Goal: Information Seeking & Learning: Learn about a topic

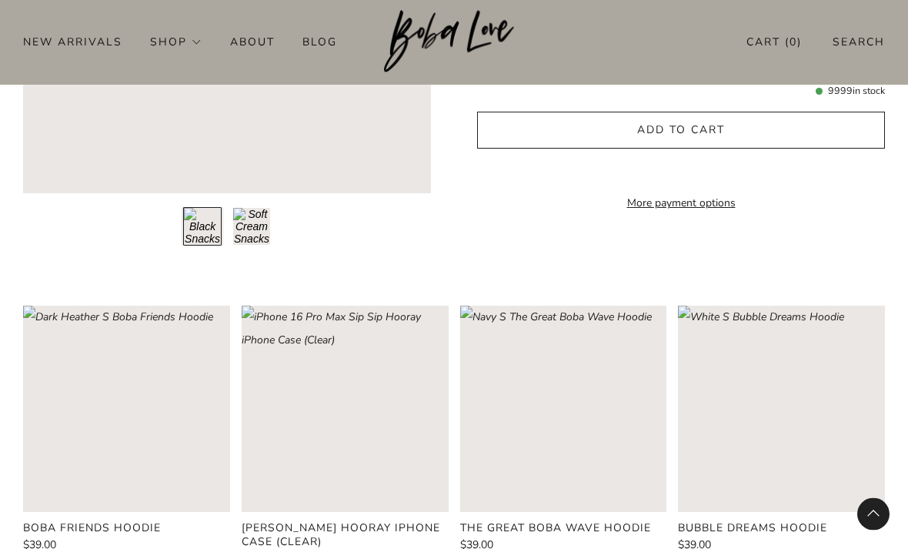
scroll to position [1449, 0]
click at [602, 403] on rect "Loading image: Navy S The Great Boba Wave Hoodie" at bounding box center [563, 408] width 207 height 207
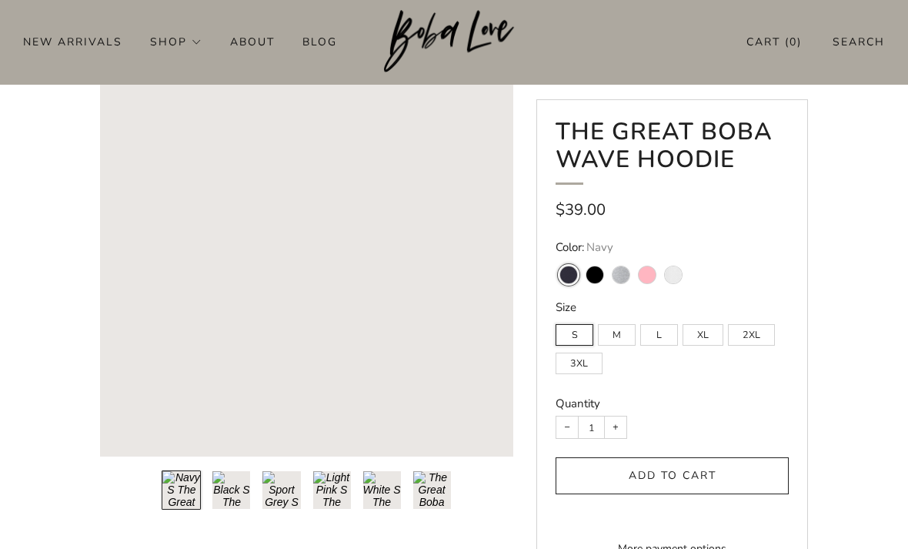
scroll to position [102, 0]
click at [236, 482] on button "Load image into Gallery viewer, 2\a" at bounding box center [231, 489] width 39 height 39
click at [192, 494] on button "Load image into Gallery viewer, 1\a" at bounding box center [181, 489] width 39 height 39
click at [235, 489] on button "Load image into Gallery viewer, 2\a" at bounding box center [231, 489] width 39 height 39
click at [282, 480] on button "Load image into Gallery viewer, 3\a" at bounding box center [281, 489] width 39 height 39
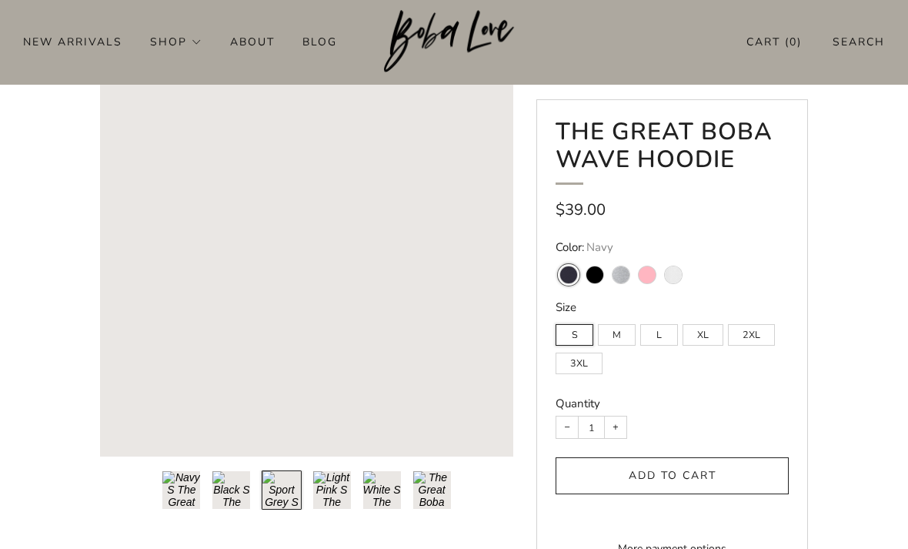
click at [325, 488] on button "Load image into Gallery viewer, 4\a" at bounding box center [331, 489] width 39 height 39
click at [383, 488] on button "Load image into Gallery viewer, 5\a" at bounding box center [381, 489] width 39 height 39
click at [430, 490] on button "Load image into Gallery viewer, 6\a" at bounding box center [431, 489] width 39 height 39
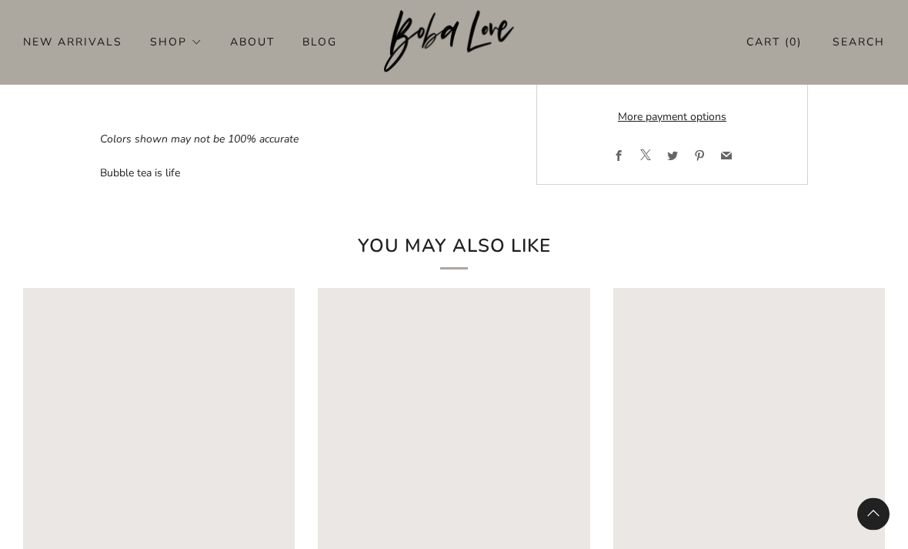
scroll to position [1267, 0]
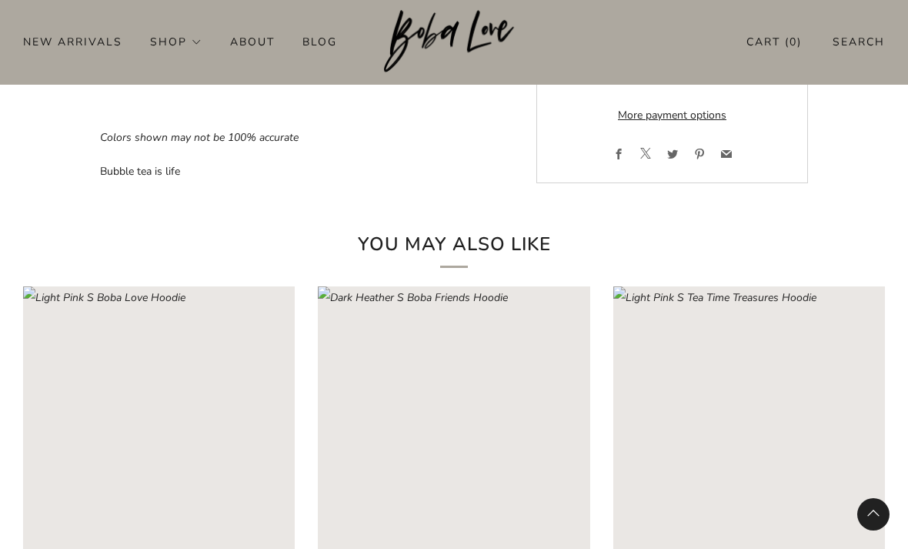
click at [449, 409] on rect "Loading image: Dark Heather S Boba Friends Hoodie" at bounding box center [454, 422] width 272 height 272
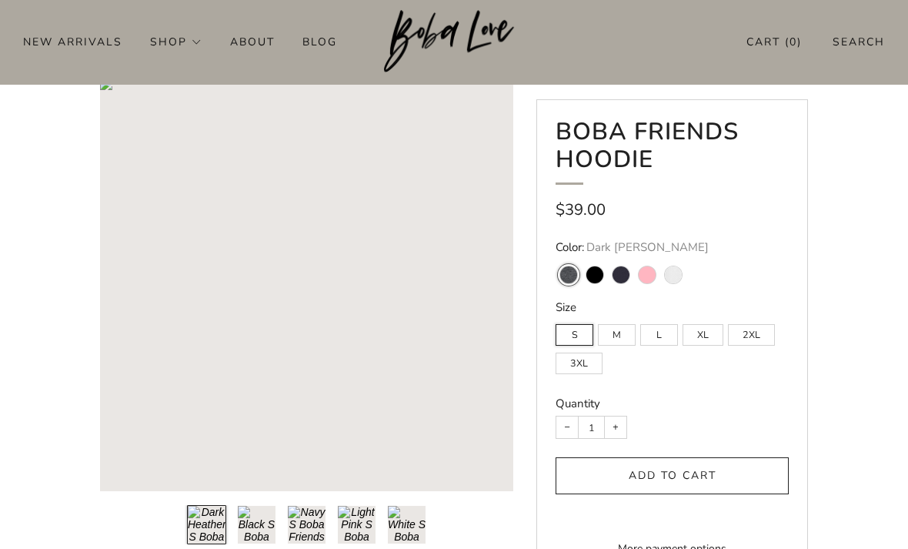
scroll to position [68, 0]
click at [416, 521] on button "Load image into Gallery viewer, 5\a" at bounding box center [406, 524] width 39 height 39
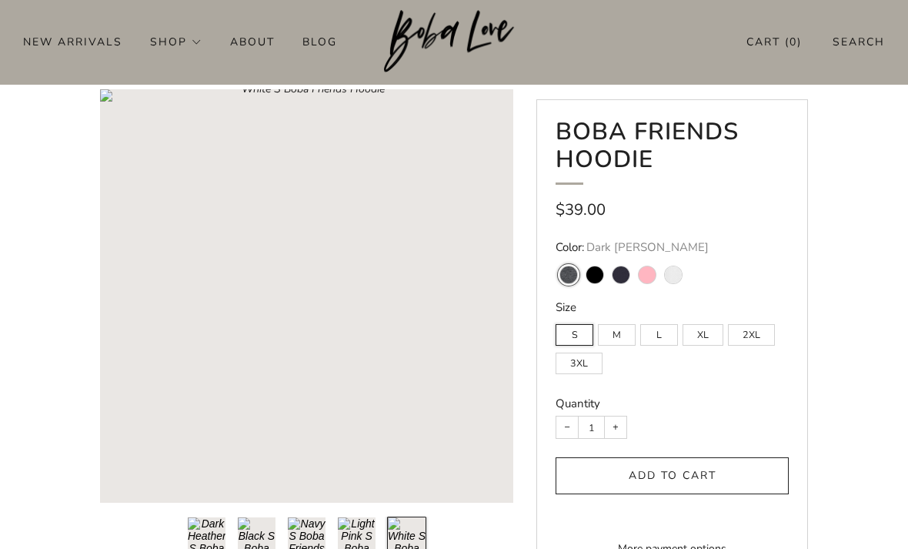
scroll to position [58, 0]
click at [325, 302] on rect "Loading image: White S Boba Friends Hoodie" at bounding box center [306, 293] width 413 height 413
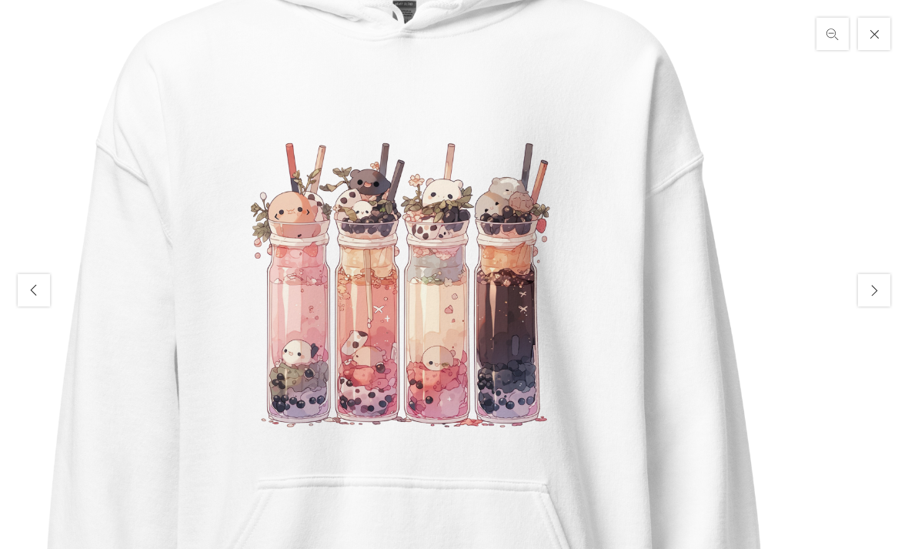
click at [884, 35] on button "Close" at bounding box center [874, 33] width 37 height 37
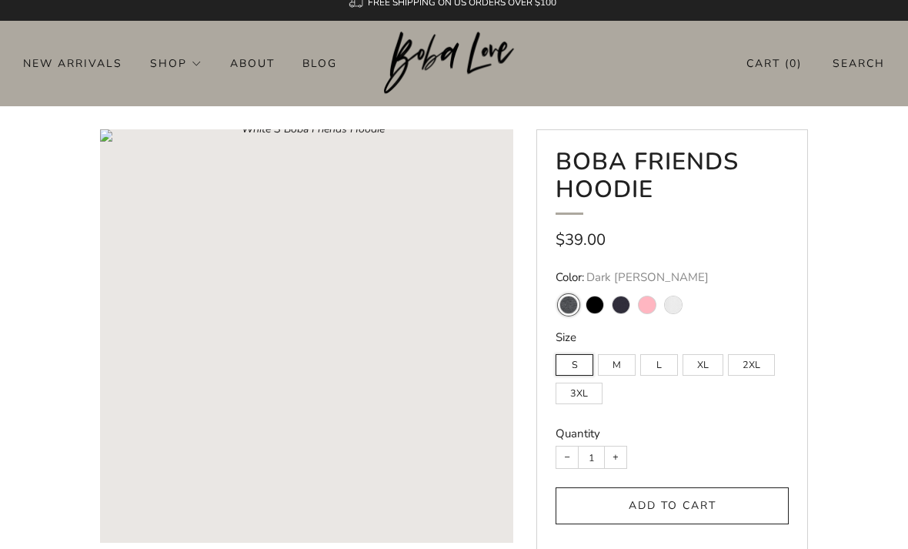
scroll to position [0, 0]
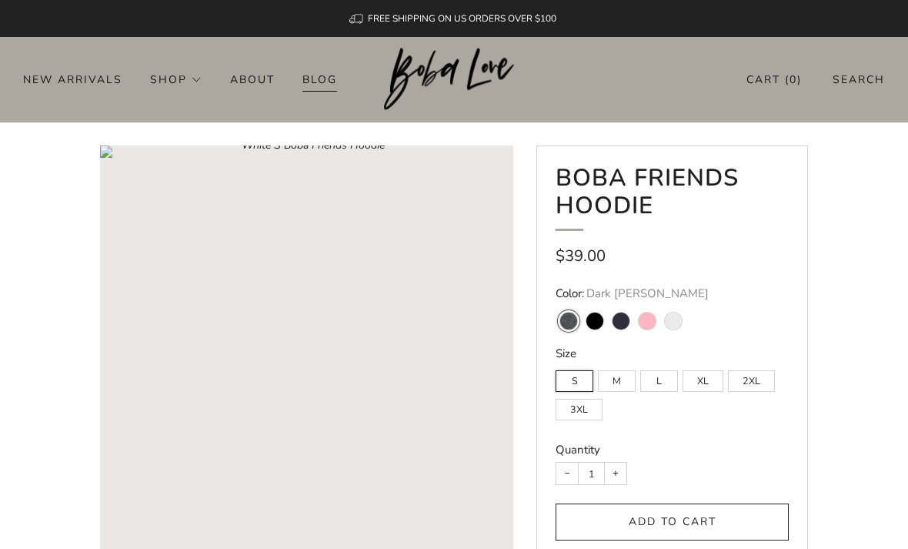
click at [324, 77] on link "Blog" at bounding box center [319, 79] width 35 height 25
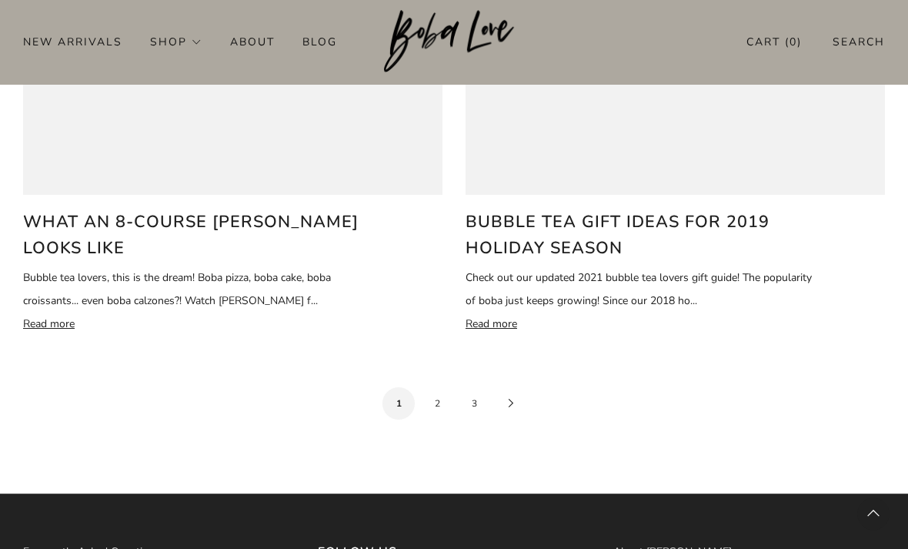
scroll to position [2901, 0]
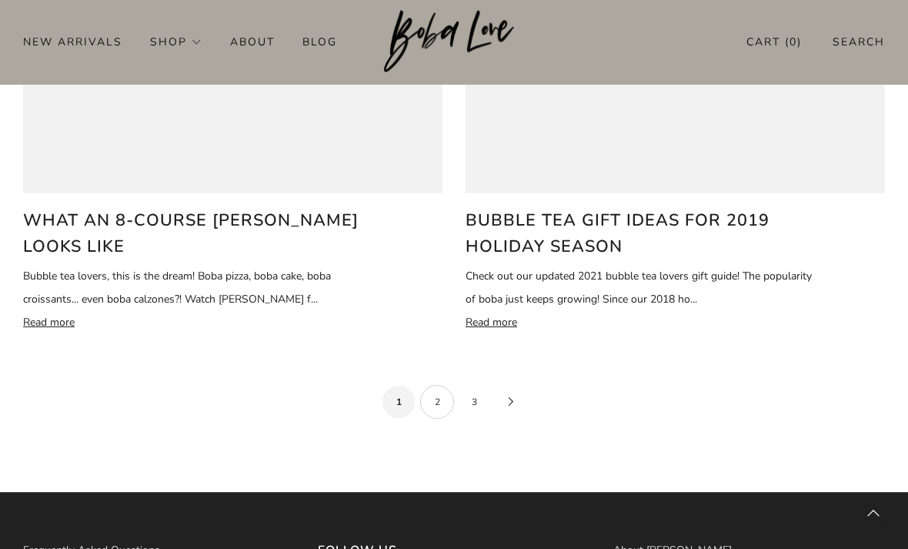
click at [440, 385] on link "2" at bounding box center [437, 402] width 34 height 34
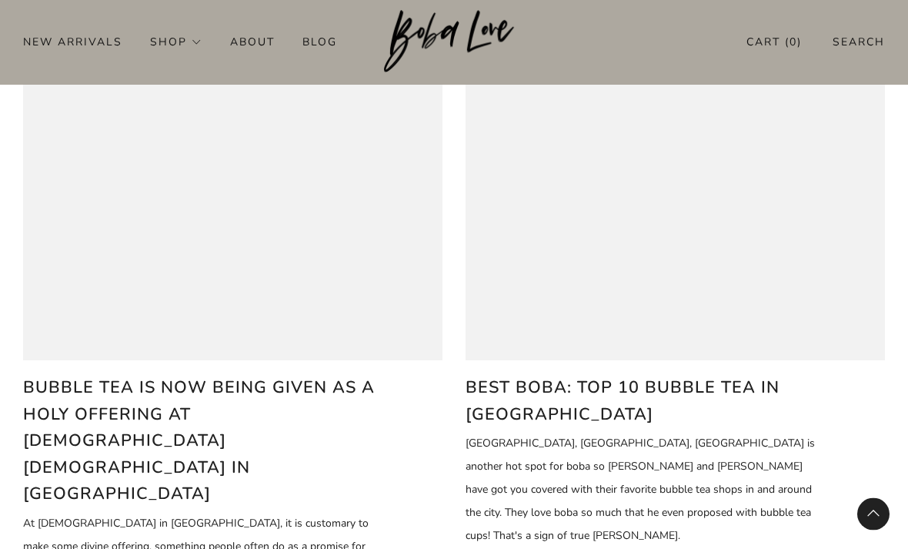
scroll to position [691, 0]
click at [652, 72] on img at bounding box center [575, 58] width 262 height 28
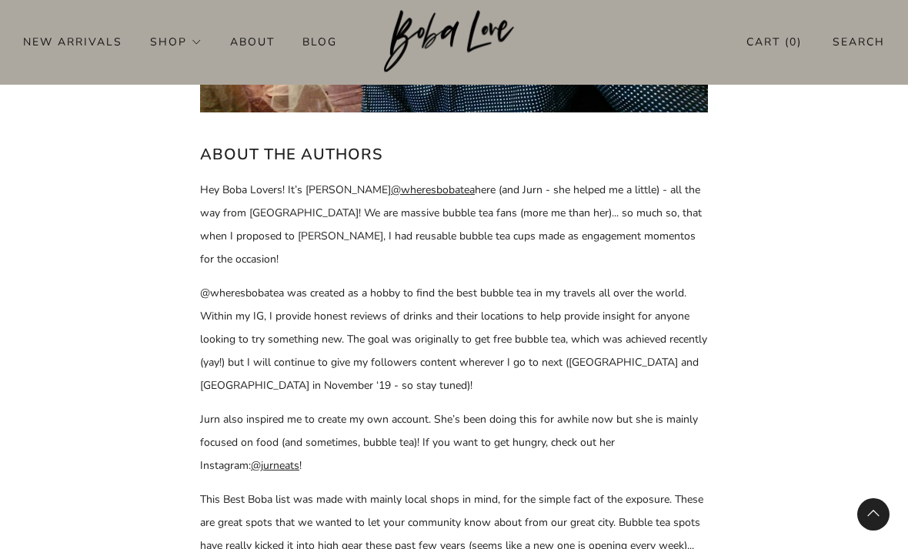
scroll to position [7621, 0]
